Goal: Task Accomplishment & Management: Manage account settings

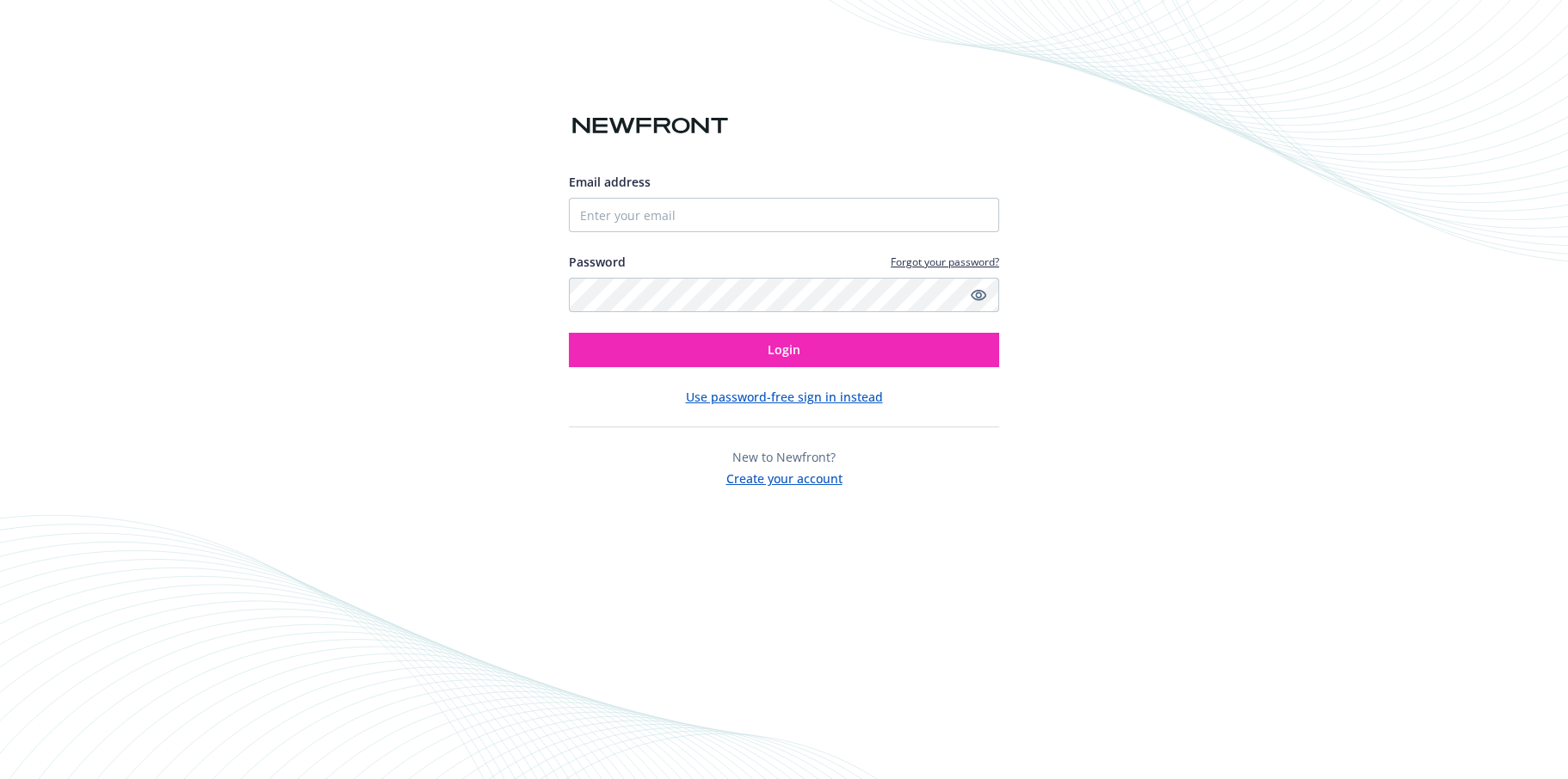
click at [790, 392] on button "Use password-free sign in instead" at bounding box center [784, 397] width 197 height 18
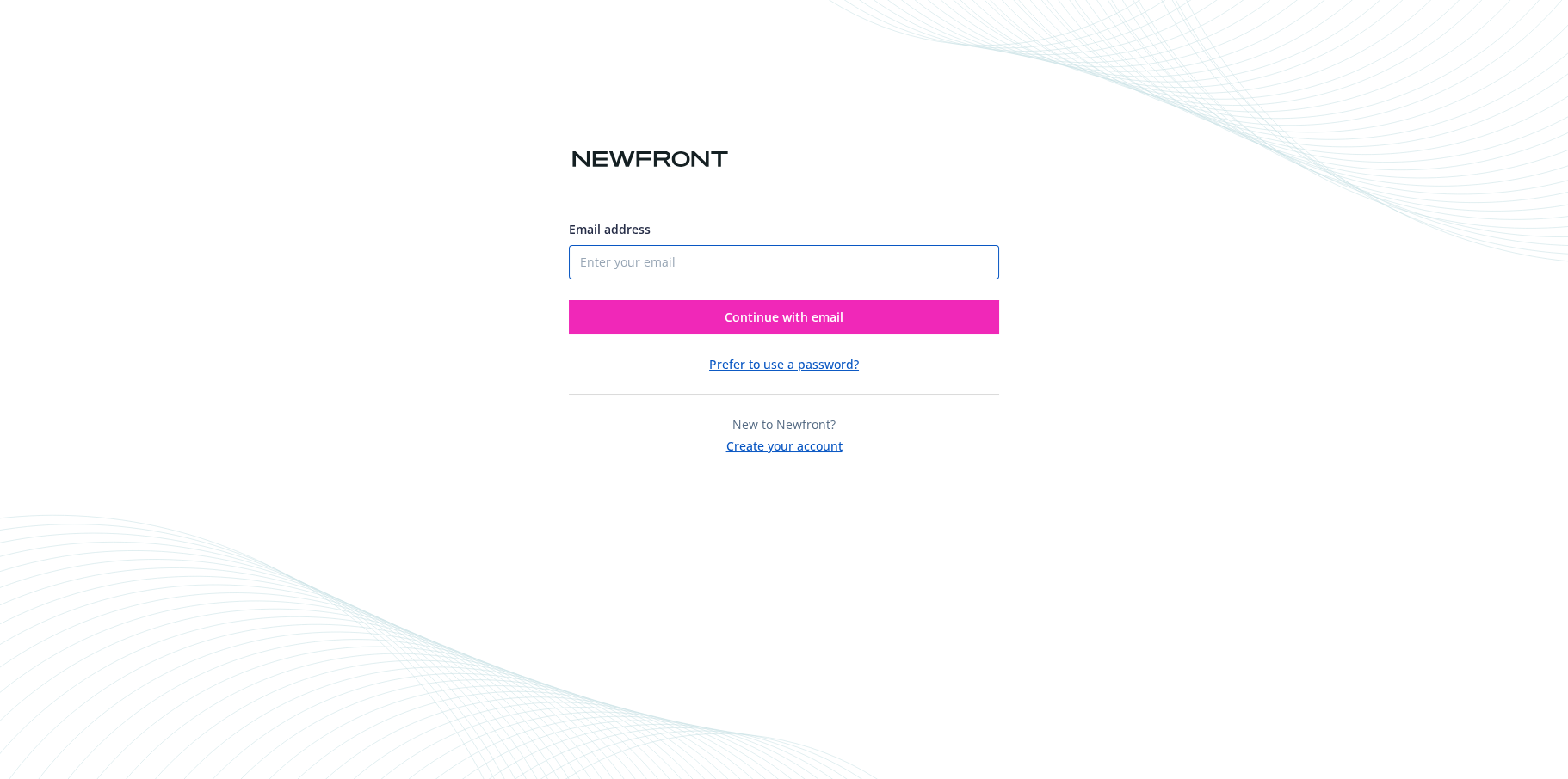
click at [592, 266] on input "Email address" at bounding box center [784, 262] width 430 height 34
type input "[PERSON_NAME][EMAIL_ADDRESS][PERSON_NAME][DOMAIN_NAME]"
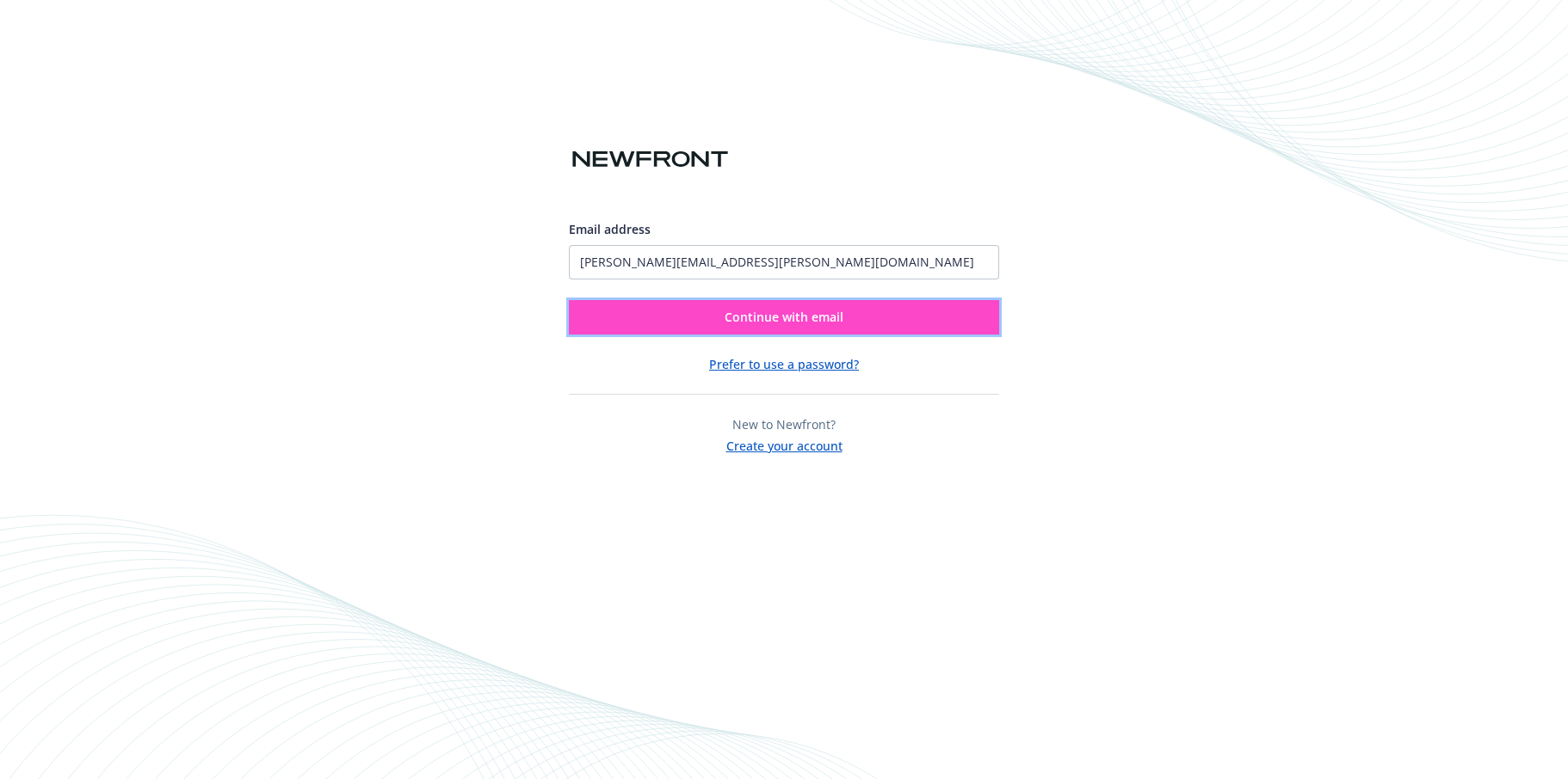
click at [756, 311] on span "Continue with email" at bounding box center [784, 317] width 119 height 16
